Goal: Communication & Community: Ask a question

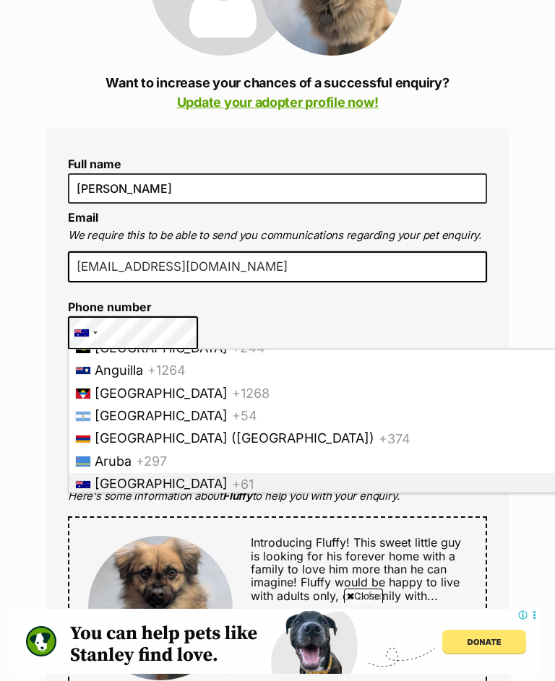
click at [232, 477] on span "+61" at bounding box center [243, 483] width 22 height 15
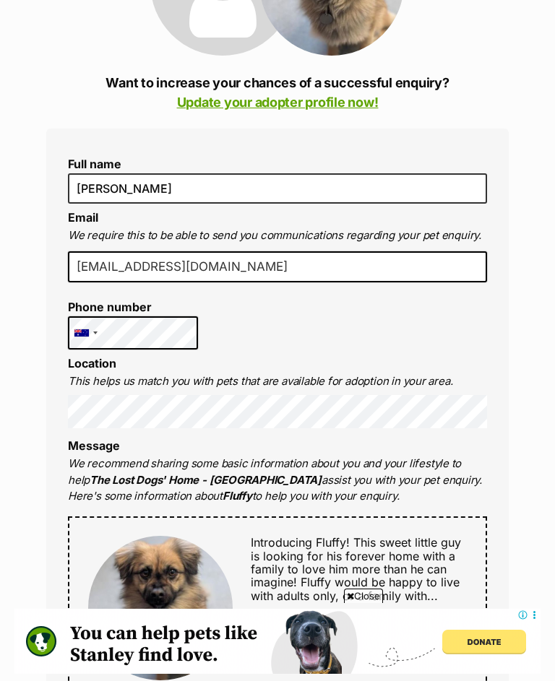
click at [101, 480] on strong "The Lost Dogs' Home - [GEOGRAPHIC_DATA]" at bounding box center [206, 480] width 232 height 14
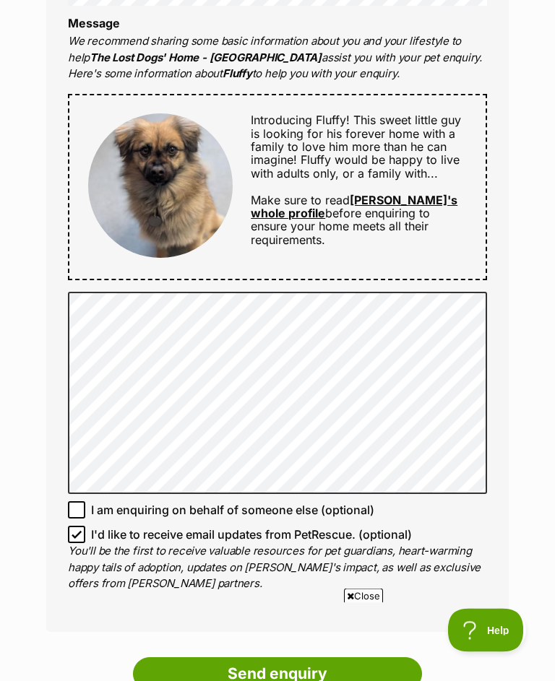
click at [550, 367] on div "Enquire about Fluffy Want to increase your chances of a successful enquiry? Upd…" at bounding box center [277, 249] width 555 height 1625
click at [548, 347] on div "Enquire about Fluffy Want to increase your chances of a successful enquiry? Upd…" at bounding box center [277, 249] width 555 height 1625
click at [551, 383] on div "Enquire about Fluffy Want to increase your chances of a successful enquiry? Upd…" at bounding box center [277, 249] width 555 height 1625
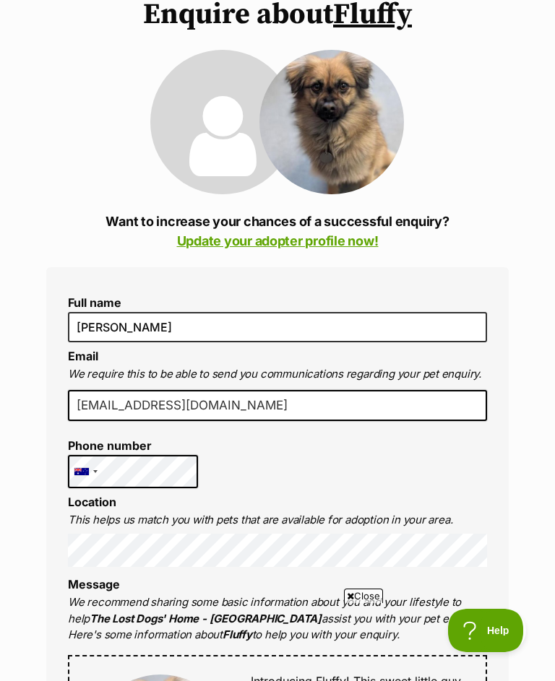
scroll to position [161, 0]
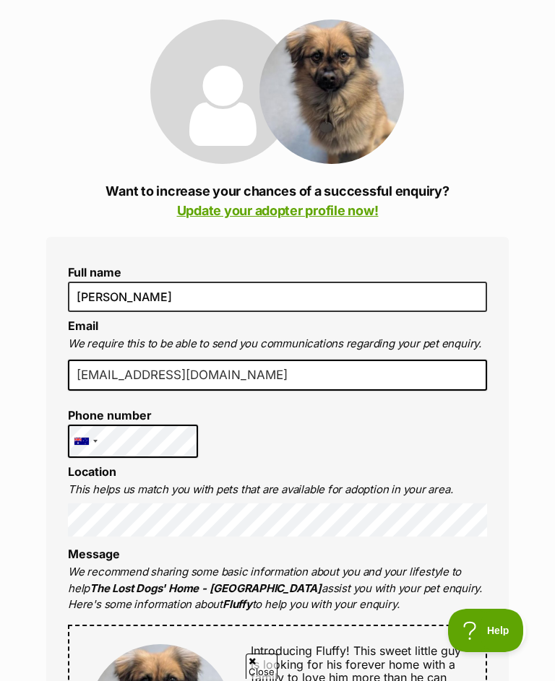
click at [489, 643] on button "Help" at bounding box center [485, 630] width 75 height 43
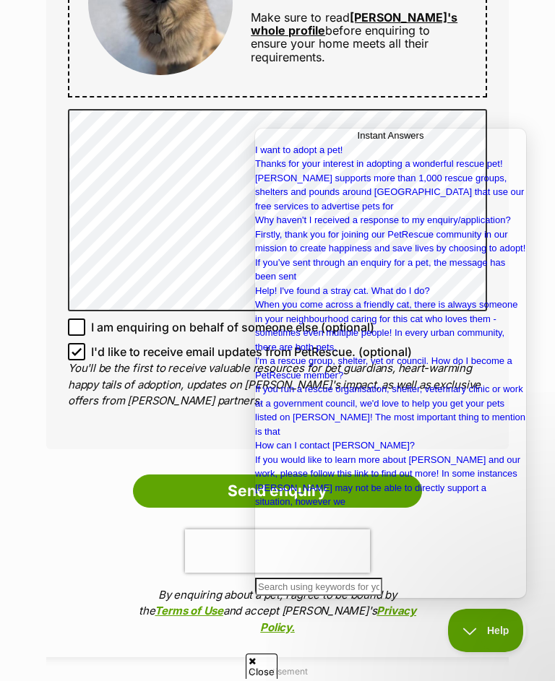
scroll to position [0, 0]
click at [539, 80] on div "Enquire about Fluffy Want to increase your chances of a successful enquiry? Upd…" at bounding box center [277, 66] width 555 height 1625
click at [178, 487] on input "Send enquiry" at bounding box center [277, 490] width 289 height 33
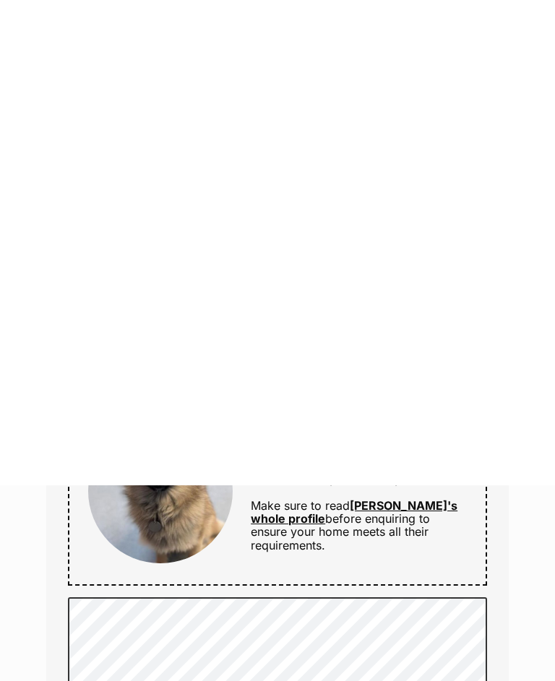
scroll to position [879, 0]
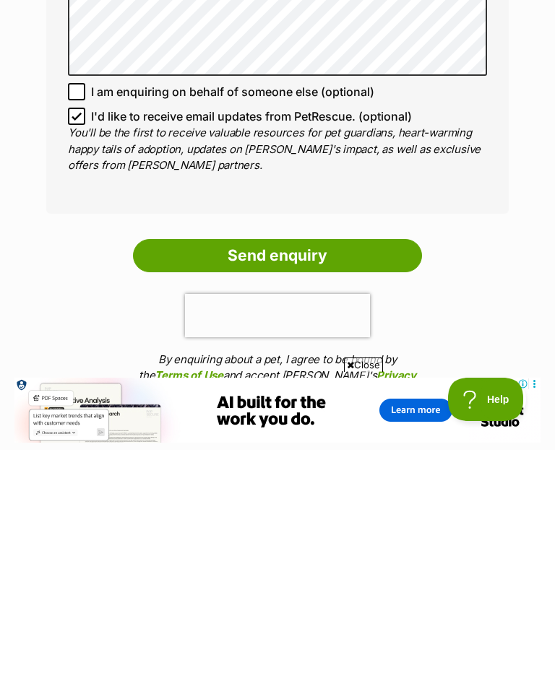
click at [268, 470] on input "Send enquiry" at bounding box center [277, 486] width 289 height 33
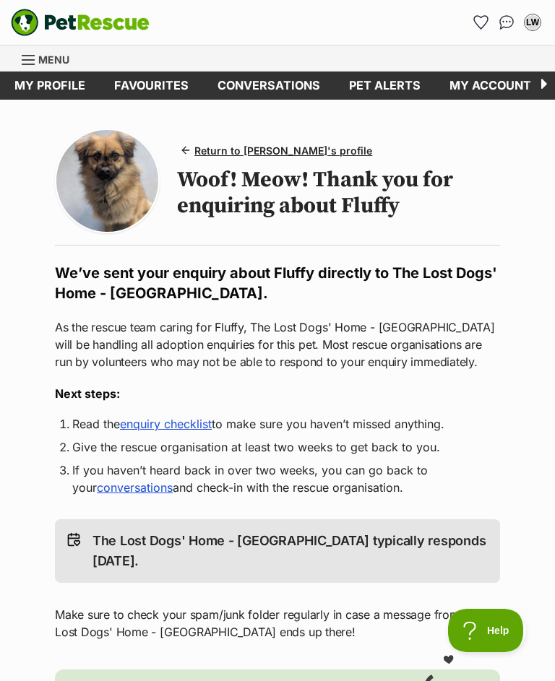
click at [123, 176] on img at bounding box center [107, 181] width 102 height 102
click at [214, 149] on span "Return to Fluffy's profile" at bounding box center [283, 150] width 178 height 15
click at [245, 144] on span "Return to Fluffy's profile" at bounding box center [283, 150] width 178 height 15
click at [191, 152] on span at bounding box center [186, 150] width 12 height 12
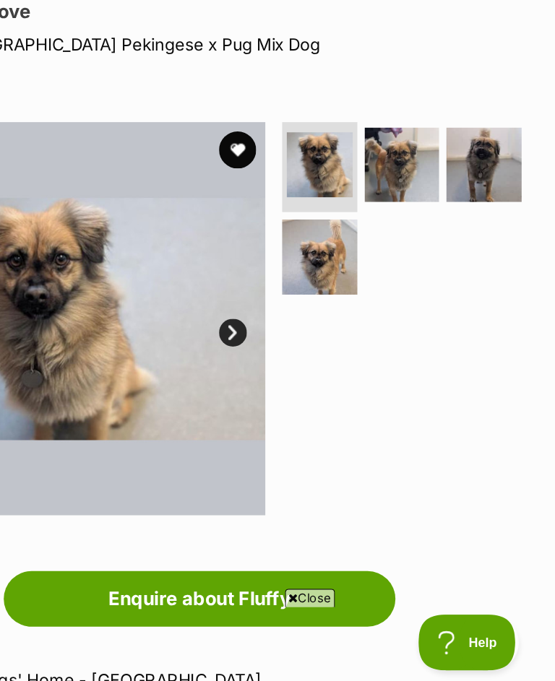
scroll to position [73, 0]
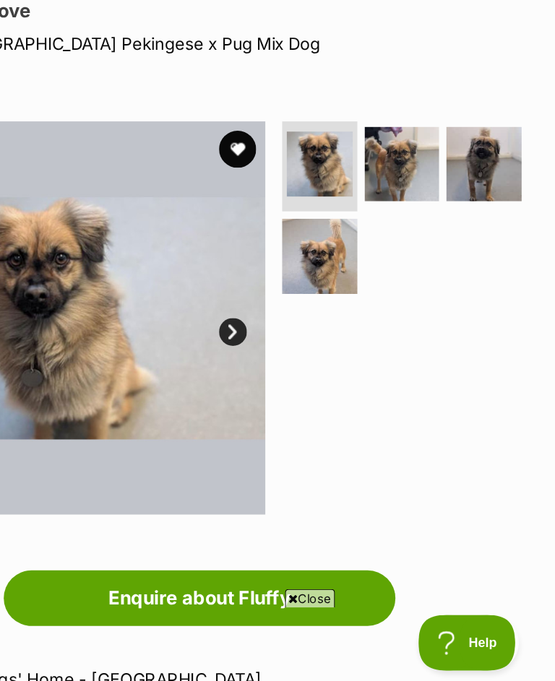
click at [345, 233] on img at bounding box center [370, 258] width 51 height 51
click at [292, 378] on link "Next" at bounding box center [303, 389] width 22 height 22
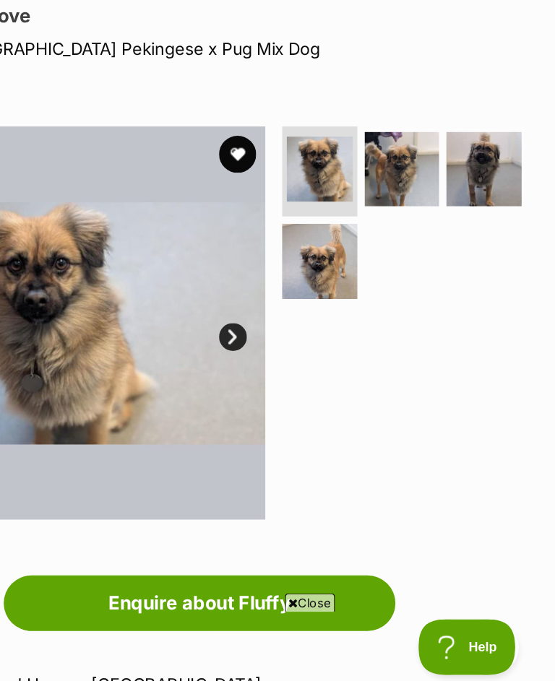
click at [292, 378] on link "Next" at bounding box center [303, 389] width 22 height 22
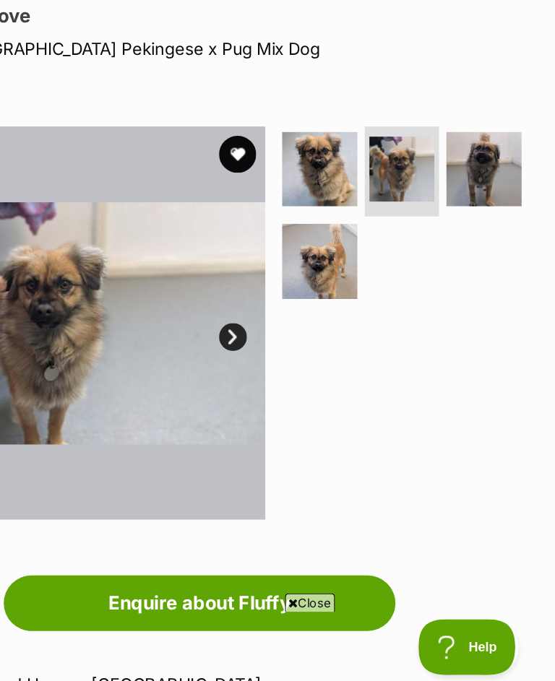
click at [292, 378] on link "Next" at bounding box center [303, 389] width 22 height 22
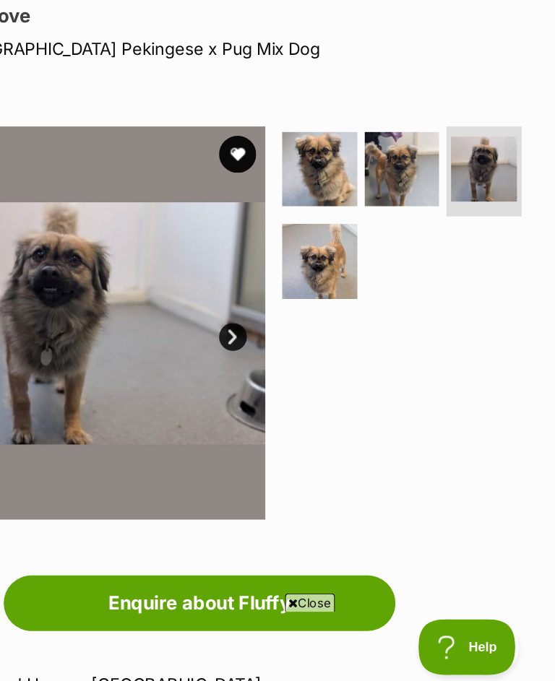
scroll to position [0, 0]
click at [292, 378] on link "Next" at bounding box center [303, 389] width 22 height 22
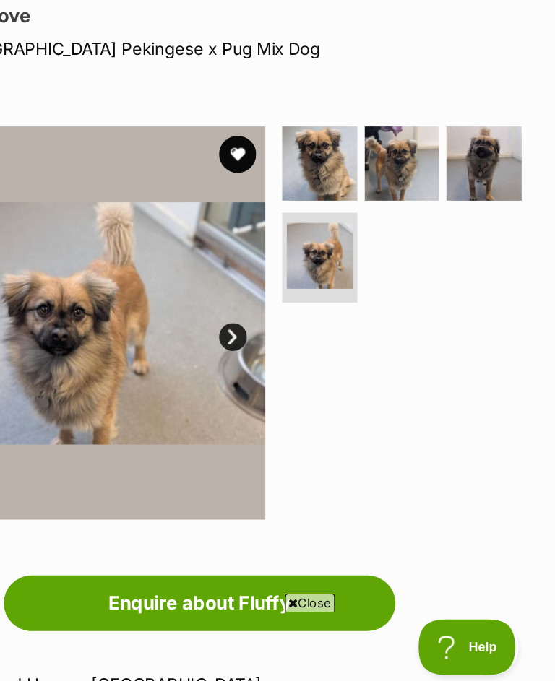
click at [292, 378] on link "Next" at bounding box center [303, 389] width 22 height 22
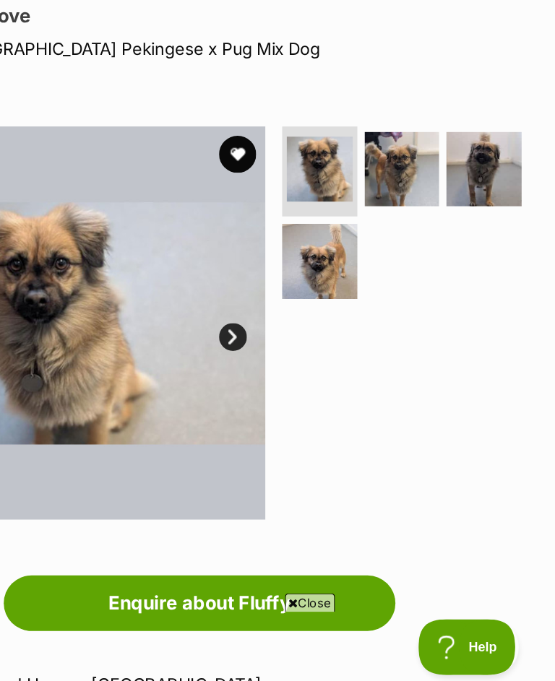
click at [292, 378] on link "Next" at bounding box center [303, 389] width 22 height 22
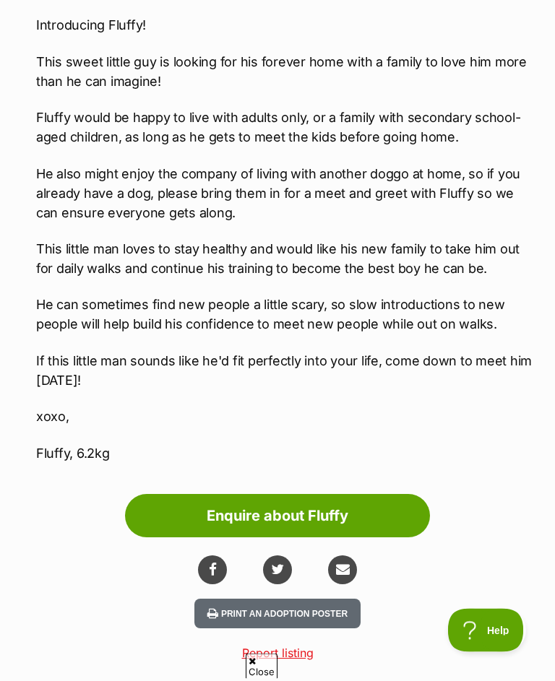
scroll to position [1374, 0]
click at [342, 568] on icon "share via email" at bounding box center [343, 570] width 14 height 14
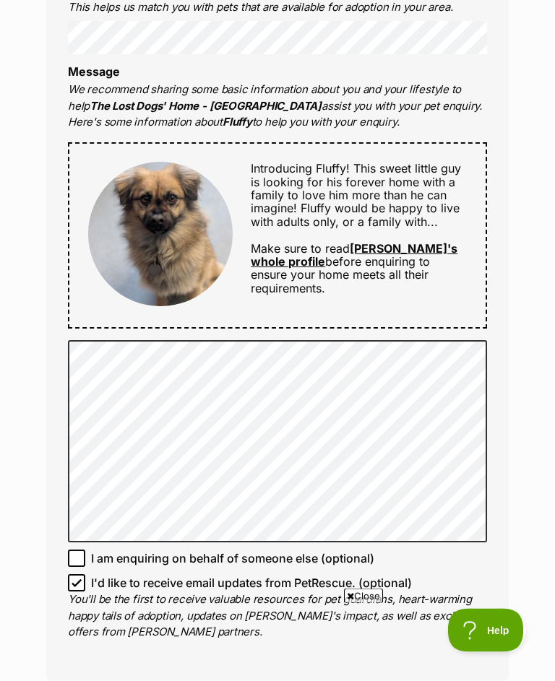
scroll to position [644, 0]
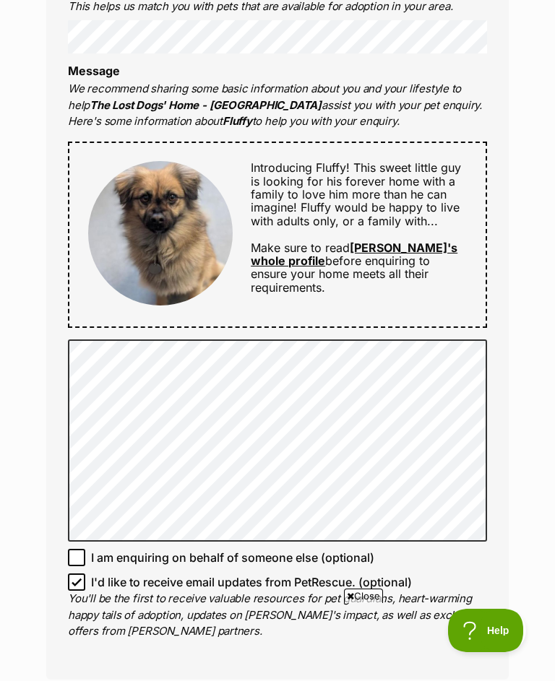
click at [524, 508] on div "Enquire about Fluffy Want to increase your chances of a successful enquiry? Upd…" at bounding box center [278, 296] width 506 height 1625
click at [517, 150] on div "Enquire about Fluffy Want to increase your chances of a successful enquiry? Upd…" at bounding box center [278, 296] width 506 height 1625
